Goal: Task Accomplishment & Management: Manage account settings

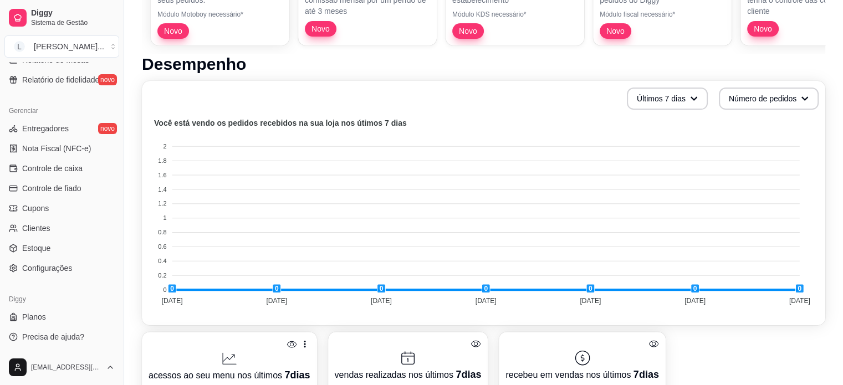
scroll to position [277, 0]
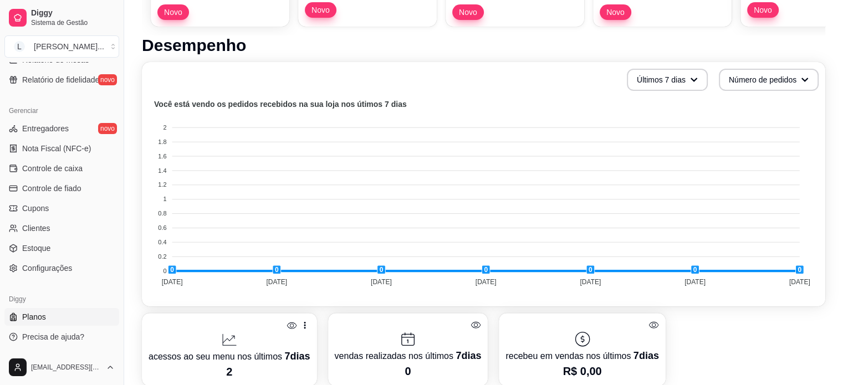
click at [37, 317] on span "Planos" at bounding box center [34, 316] width 24 height 11
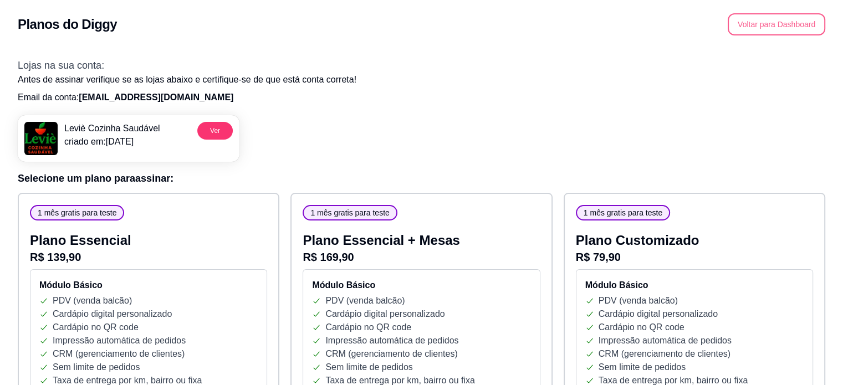
click at [769, 33] on button "Voltar para Dashboard" at bounding box center [775, 24] width 97 height 22
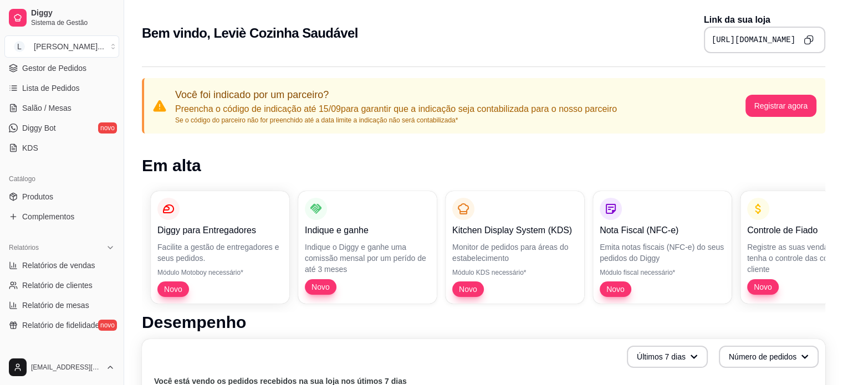
scroll to position [222, 0]
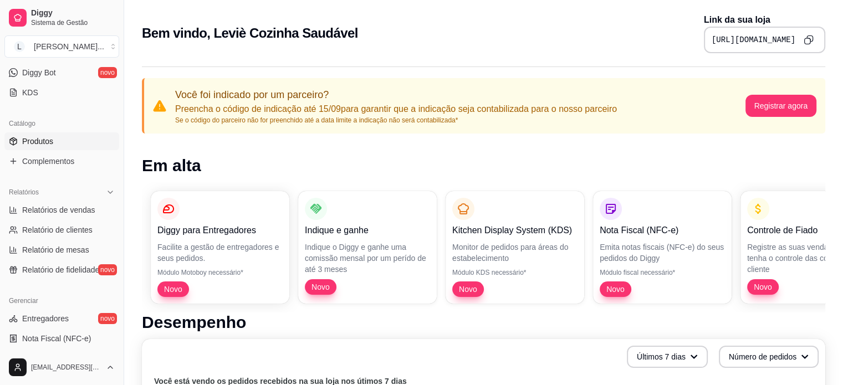
click at [60, 141] on link "Produtos" at bounding box center [61, 141] width 115 height 18
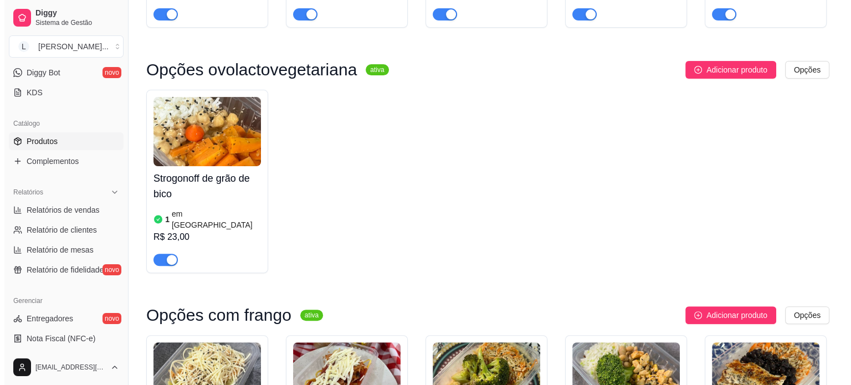
scroll to position [277, 0]
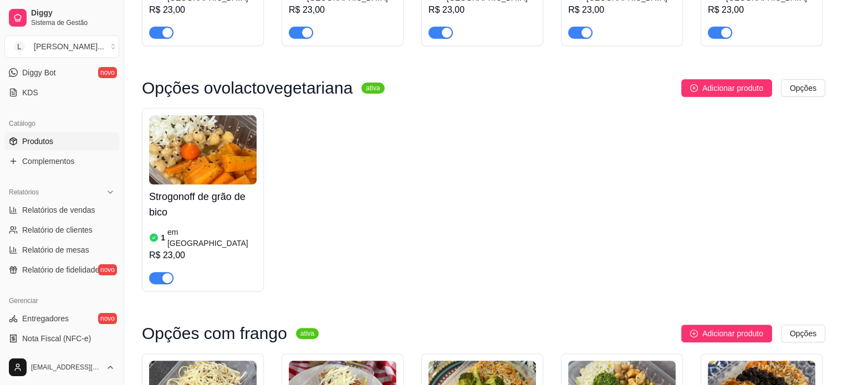
click at [186, 147] on img at bounding box center [202, 149] width 107 height 69
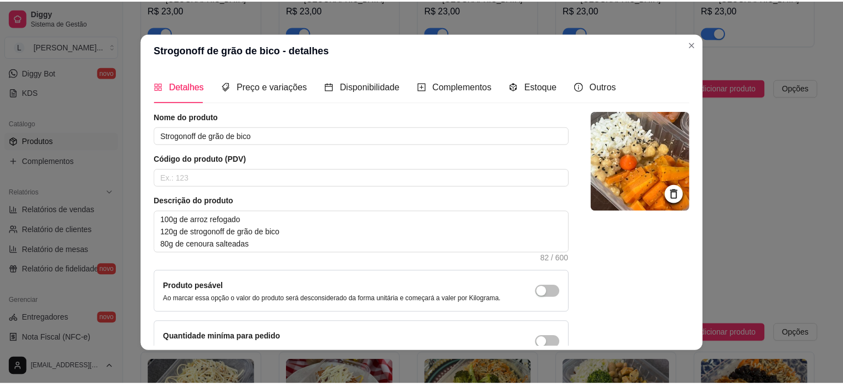
scroll to position [0, 0]
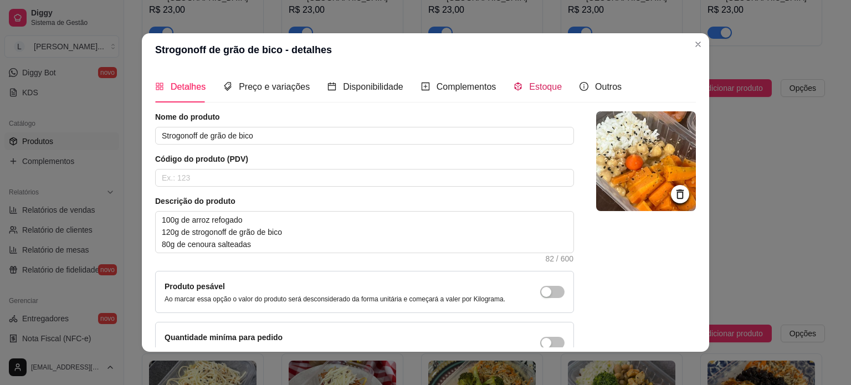
click at [513, 91] on span at bounding box center [517, 86] width 9 height 9
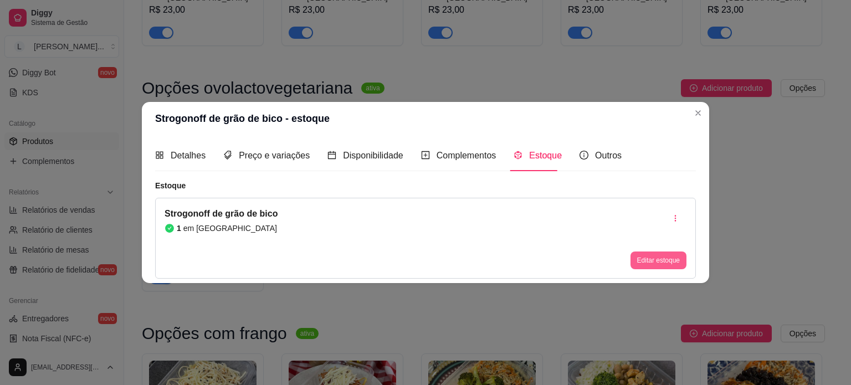
click at [665, 259] on button "Editar estoque" at bounding box center [658, 260] width 56 height 18
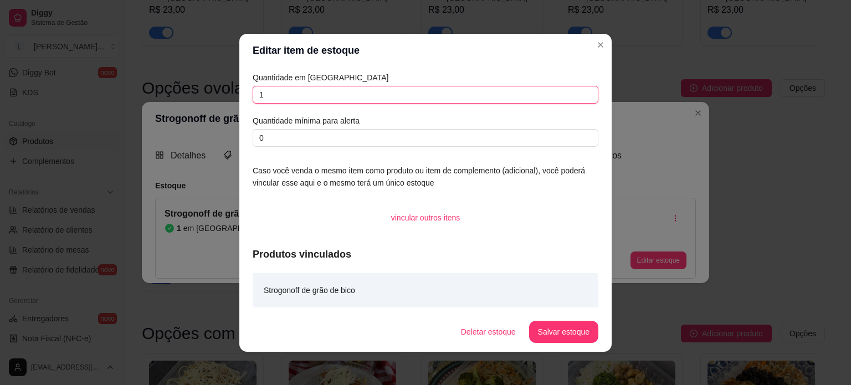
drag, startPoint x: 277, startPoint y: 99, endPoint x: 246, endPoint y: 101, distance: 31.1
click at [246, 101] on div "Quantidade em estoque 1 Quantidade mínima para alerta 0 Caso você venda o mesmo…" at bounding box center [425, 189] width 372 height 245
type input "3"
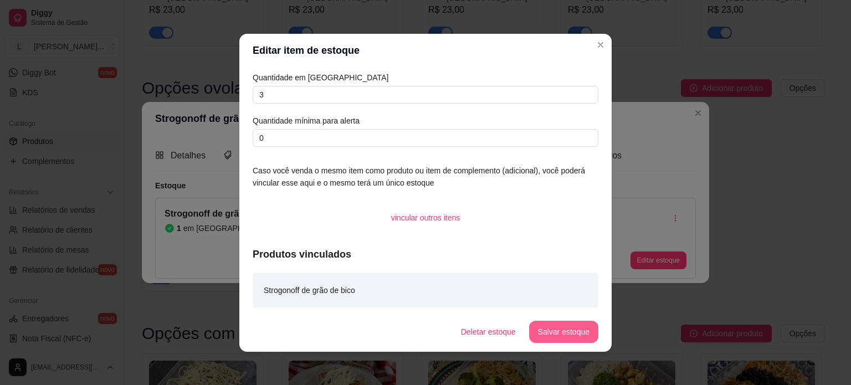
click at [554, 333] on button "Salvar estoque" at bounding box center [563, 332] width 69 height 22
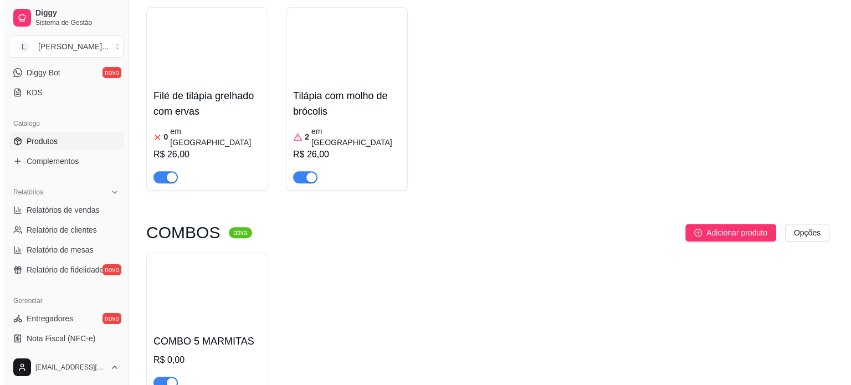
scroll to position [893, 0]
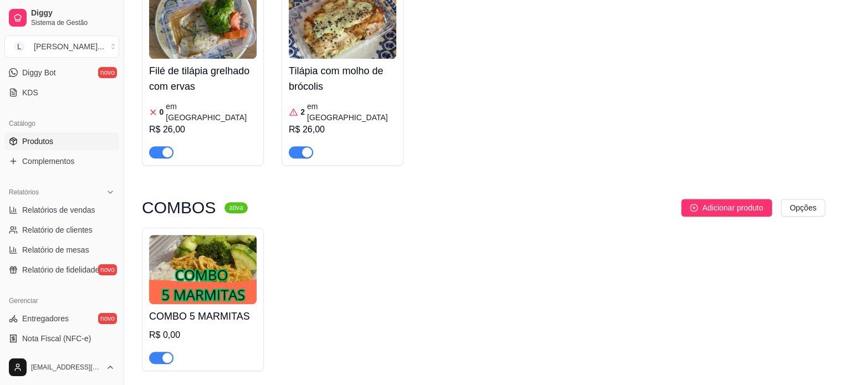
click at [215, 237] on img at bounding box center [202, 269] width 107 height 69
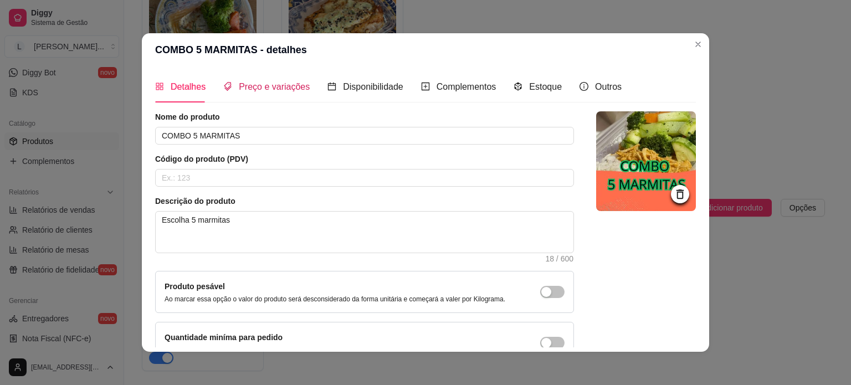
click at [257, 89] on span "Preço e variações" at bounding box center [274, 86] width 71 height 9
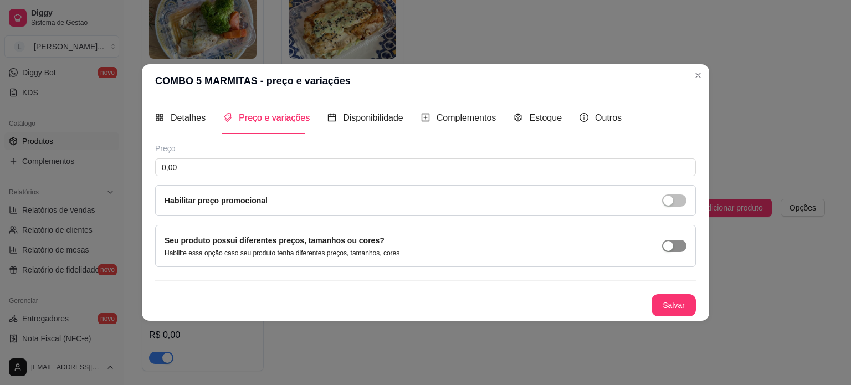
click at [669, 245] on div "button" at bounding box center [668, 246] width 10 height 10
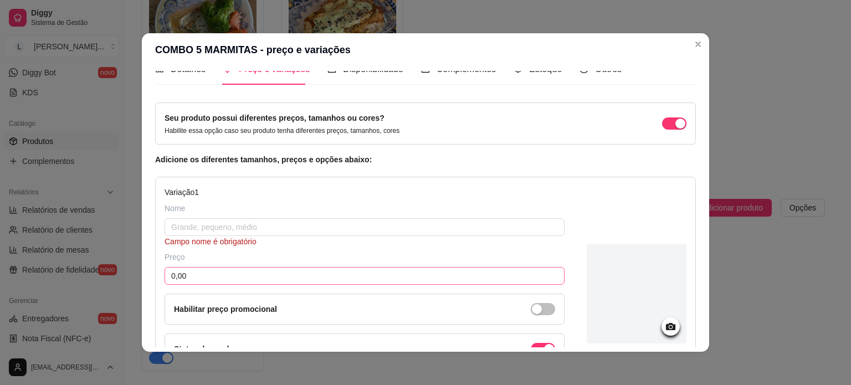
scroll to position [0, 0]
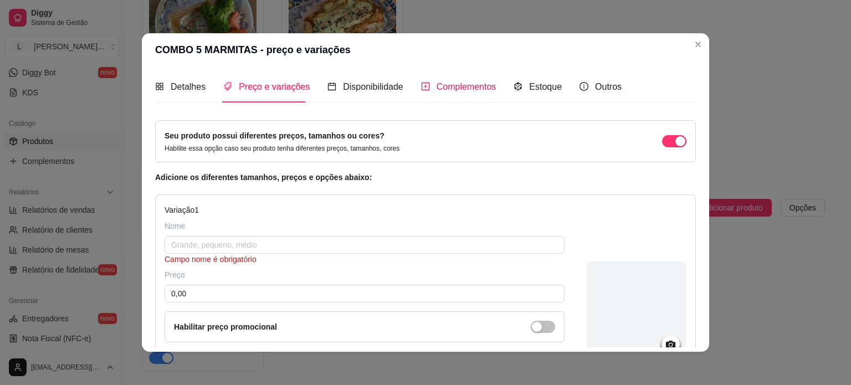
click at [449, 88] on span "Complementos" at bounding box center [466, 86] width 60 height 9
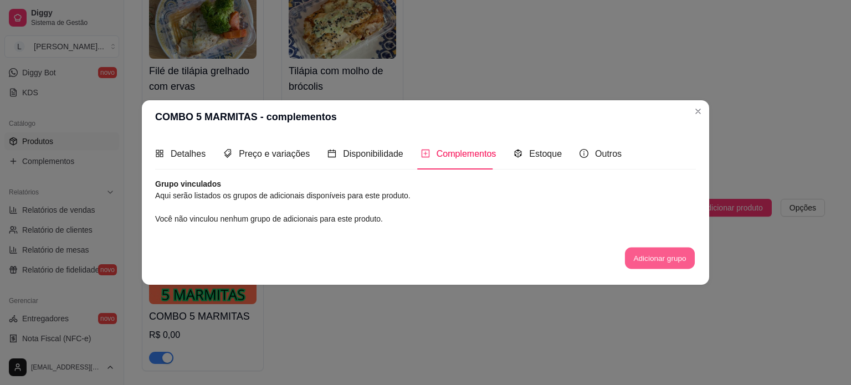
click at [685, 261] on button "Adicionar grupo" at bounding box center [660, 259] width 70 height 22
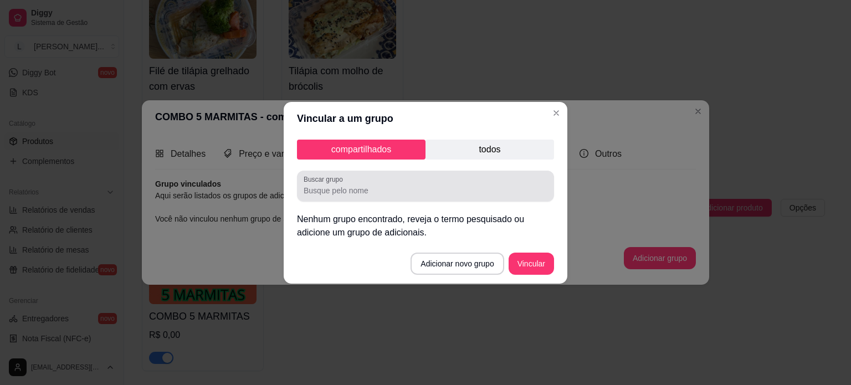
click at [383, 201] on div "Buscar grupo" at bounding box center [425, 186] width 257 height 31
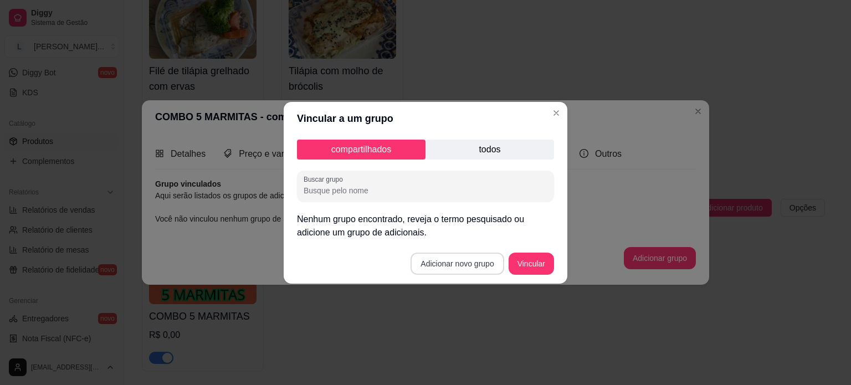
click at [460, 261] on button "Adicionar novo grupo" at bounding box center [456, 264] width 93 height 22
click at [497, 148] on p "todos" at bounding box center [489, 150] width 129 height 20
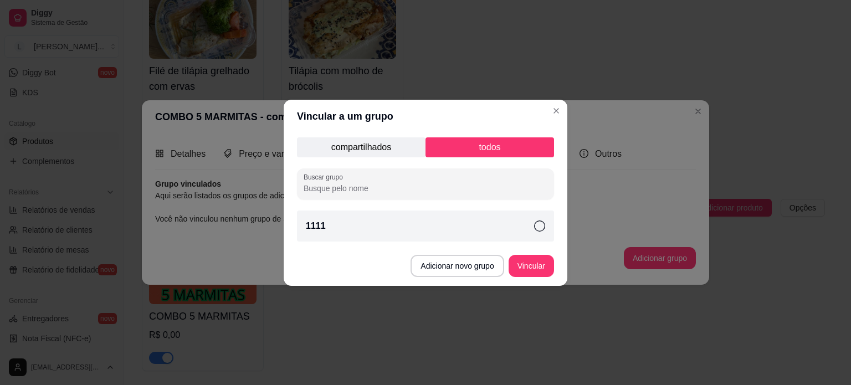
click at [386, 145] on p "compartilhados" at bounding box center [361, 147] width 129 height 20
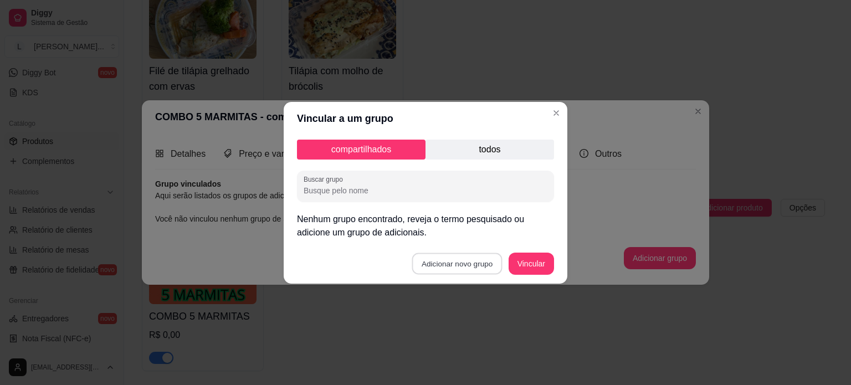
click at [470, 267] on button "Adicionar novo grupo" at bounding box center [457, 264] width 90 height 22
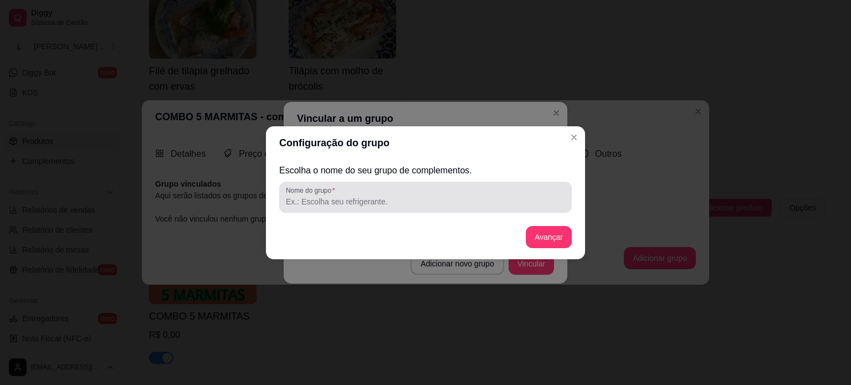
click at [355, 204] on input "Nome do grupo" at bounding box center [425, 201] width 279 height 11
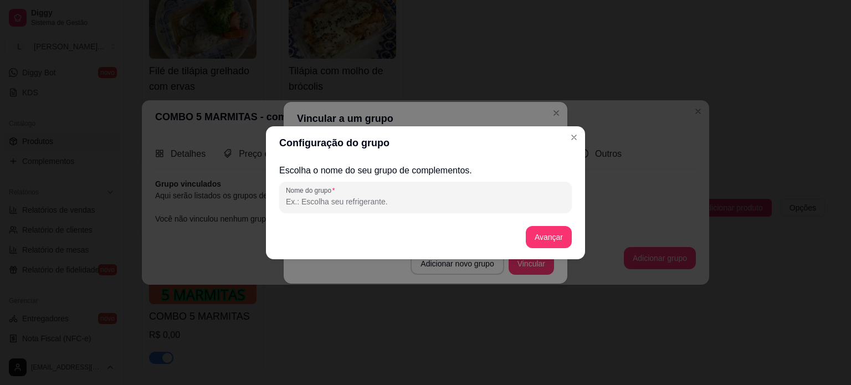
click at [355, 204] on input "Nome do grupo" at bounding box center [425, 201] width 279 height 11
type input "Escolha suas marmitas"
click at [554, 241] on button "Avançar" at bounding box center [549, 237] width 46 height 22
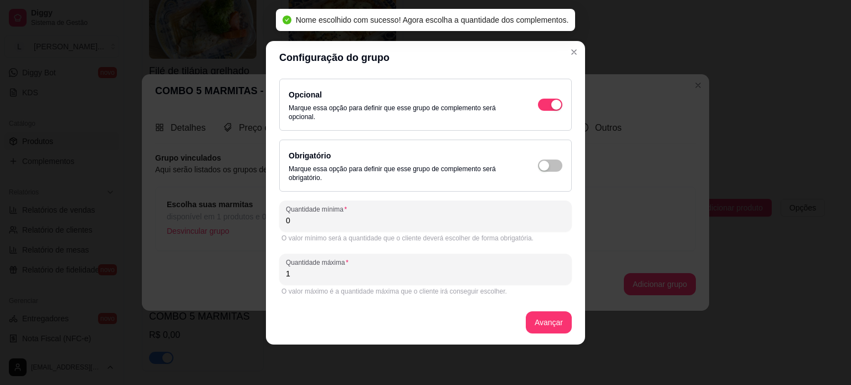
click at [332, 222] on input "0" at bounding box center [425, 220] width 279 height 11
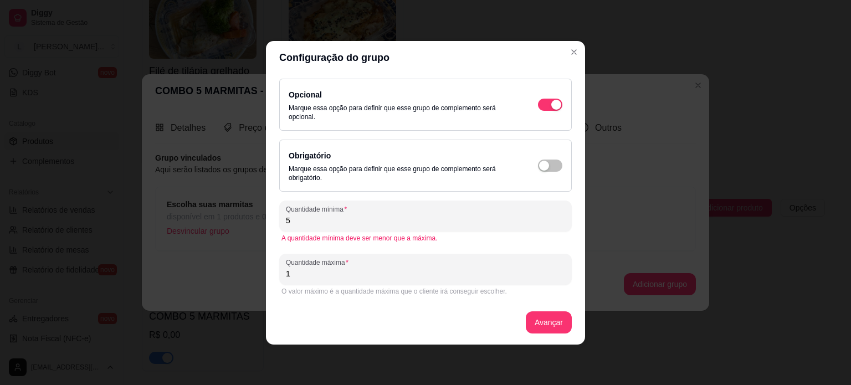
type input "5"
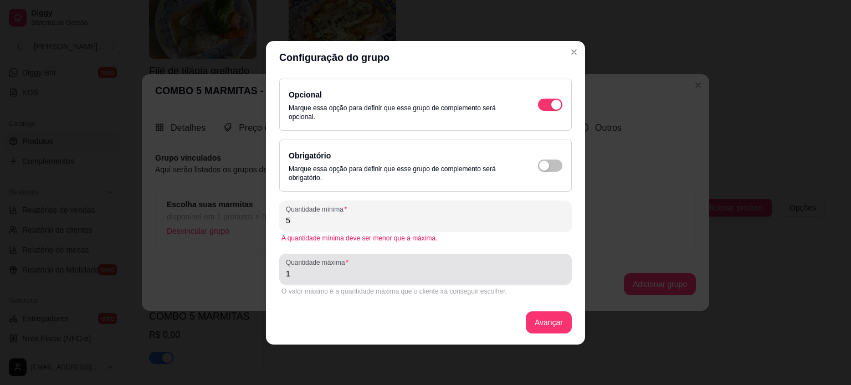
click at [298, 280] on div "Quantidade máxima 1" at bounding box center [425, 269] width 292 height 31
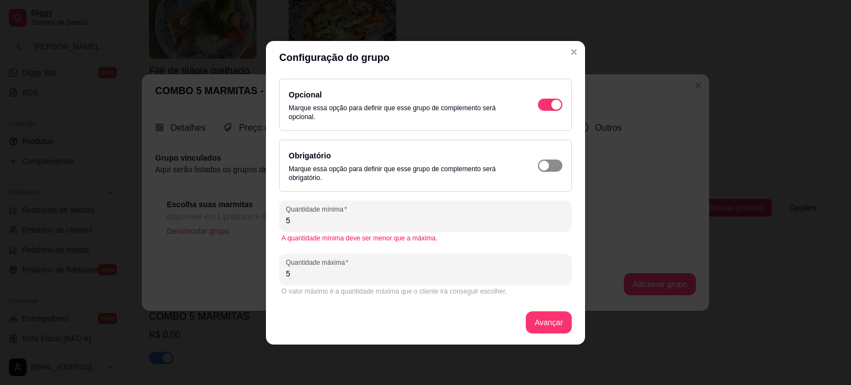
type input "5"
click at [549, 168] on span "button" at bounding box center [550, 166] width 24 height 12
click at [547, 321] on button "Avançar" at bounding box center [549, 322] width 46 height 22
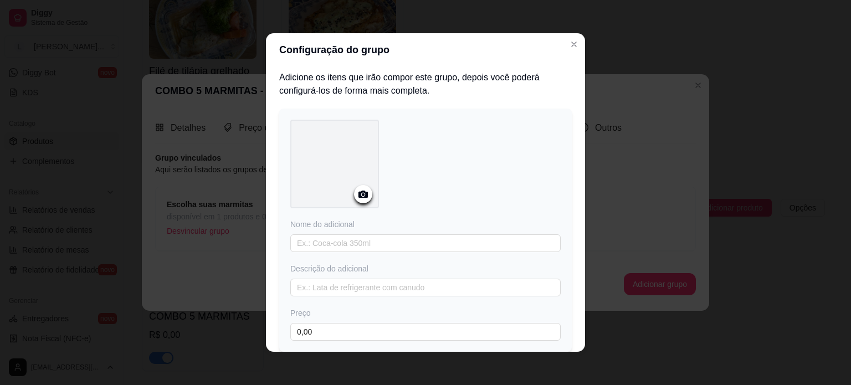
click at [360, 198] on icon at bounding box center [363, 194] width 13 height 13
click at [577, 46] on button "Close" at bounding box center [574, 44] width 18 height 18
click at [569, 47] on icon "Close" at bounding box center [573, 44] width 9 height 9
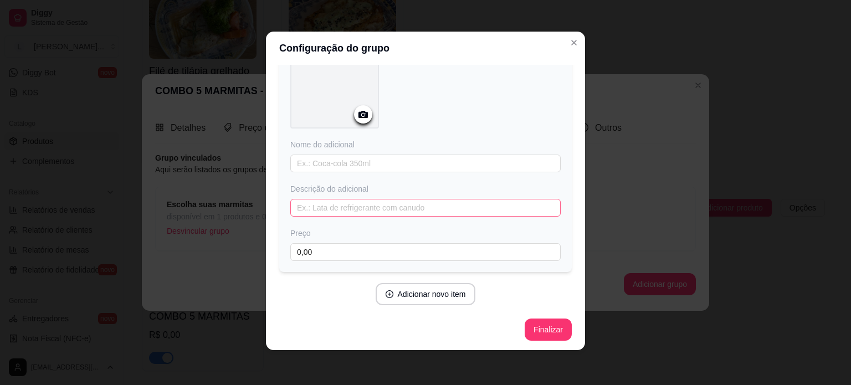
scroll to position [2, 0]
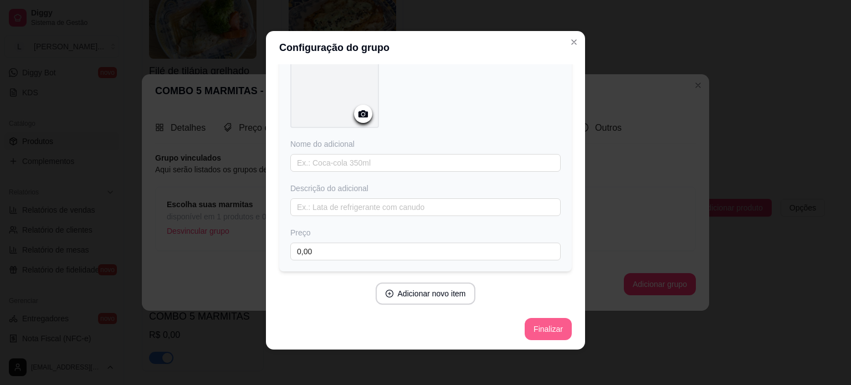
click at [536, 331] on button "Finalizar" at bounding box center [548, 329] width 47 height 22
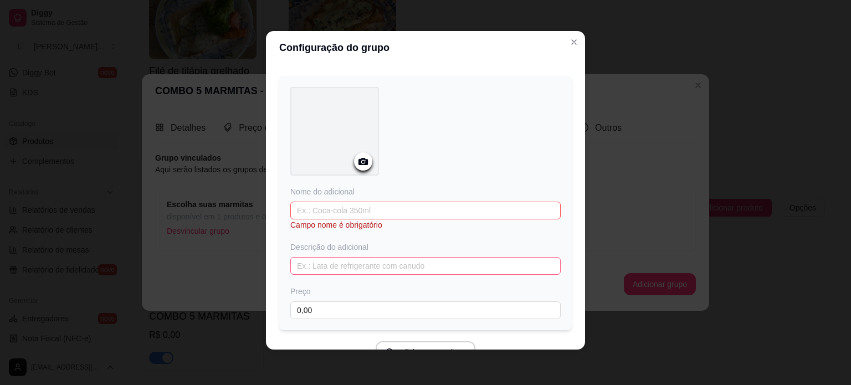
scroll to position [55, 0]
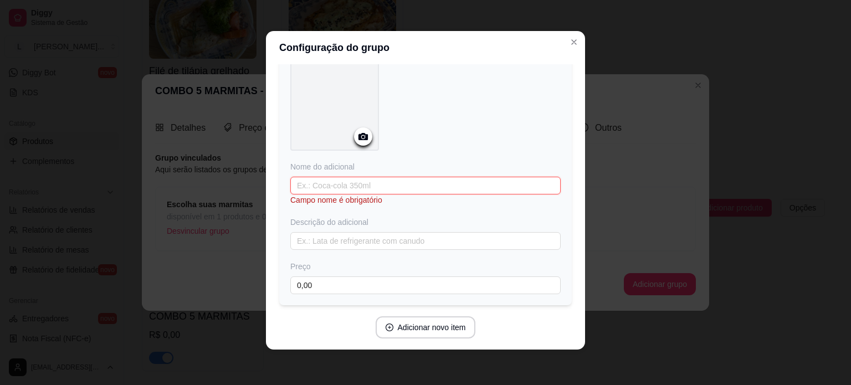
click at [336, 187] on input "text" at bounding box center [425, 186] width 270 height 18
click at [574, 38] on button "Close" at bounding box center [574, 42] width 18 height 18
